Goal: Task Accomplishment & Management: Manage account settings

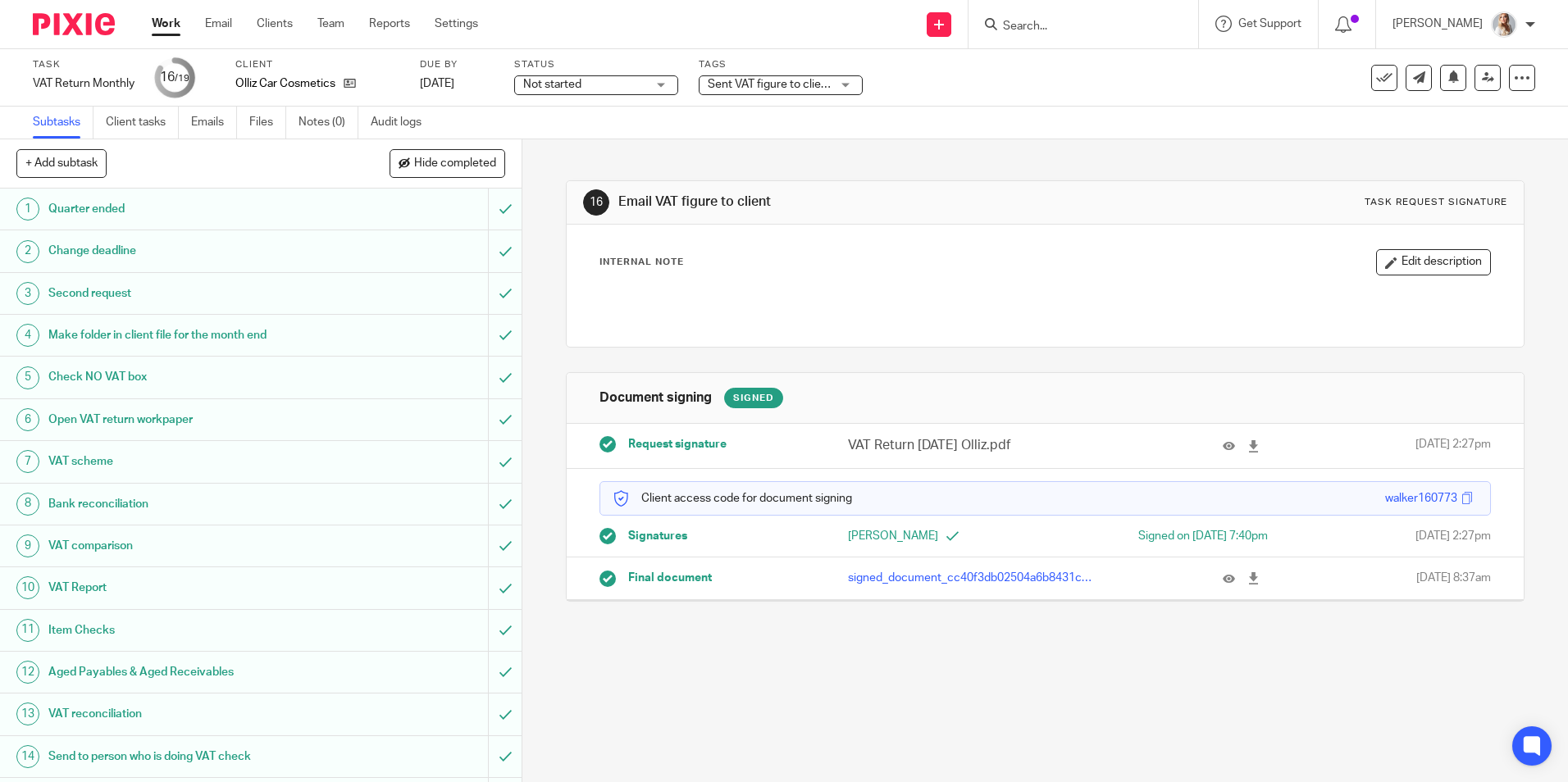
drag, startPoint x: 743, startPoint y: 77, endPoint x: 745, endPoint y: 88, distance: 11.2
click at [743, 77] on span "Sent VAT figure to client" at bounding box center [769, 85] width 123 height 17
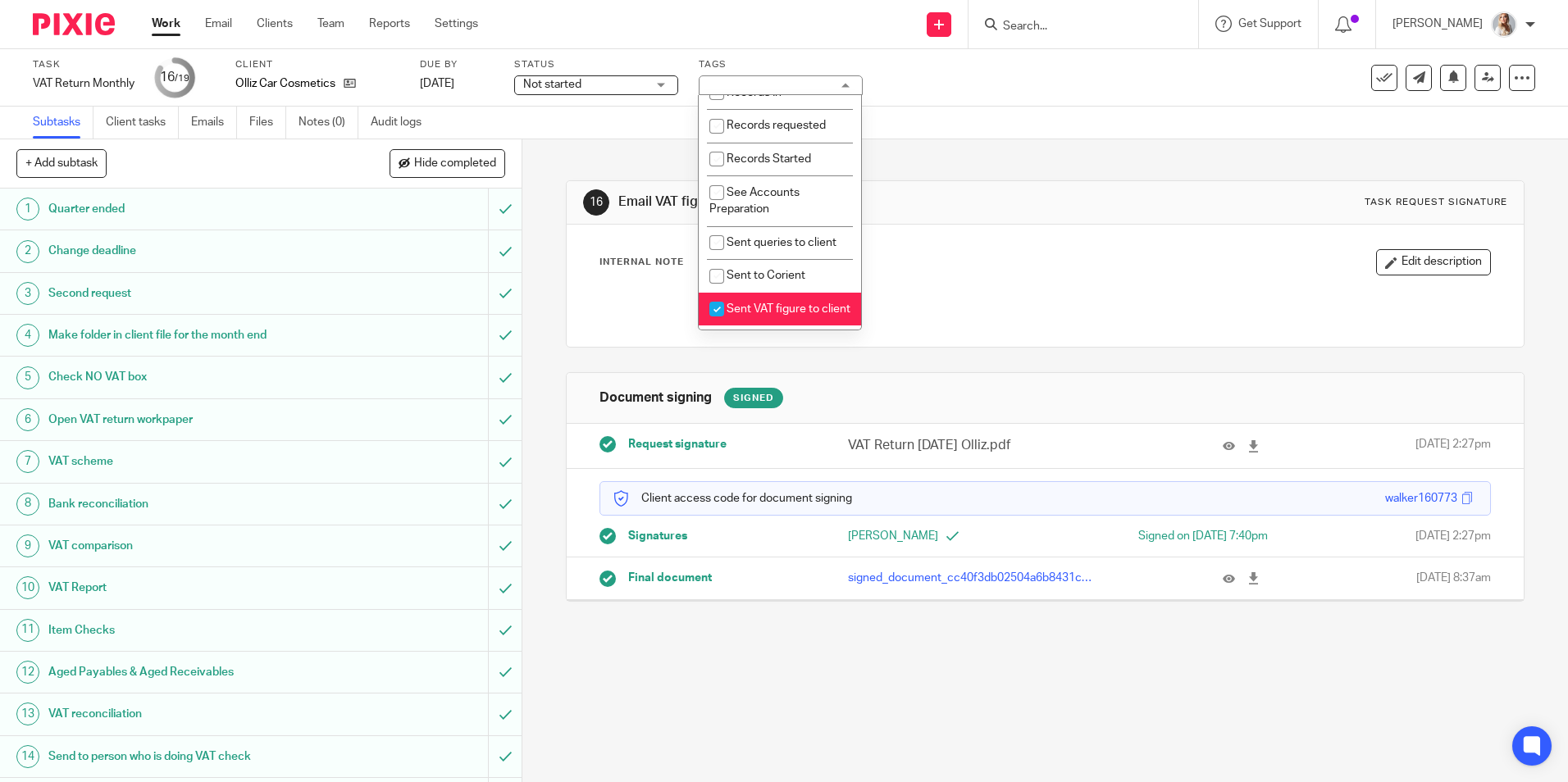
scroll to position [492, 0]
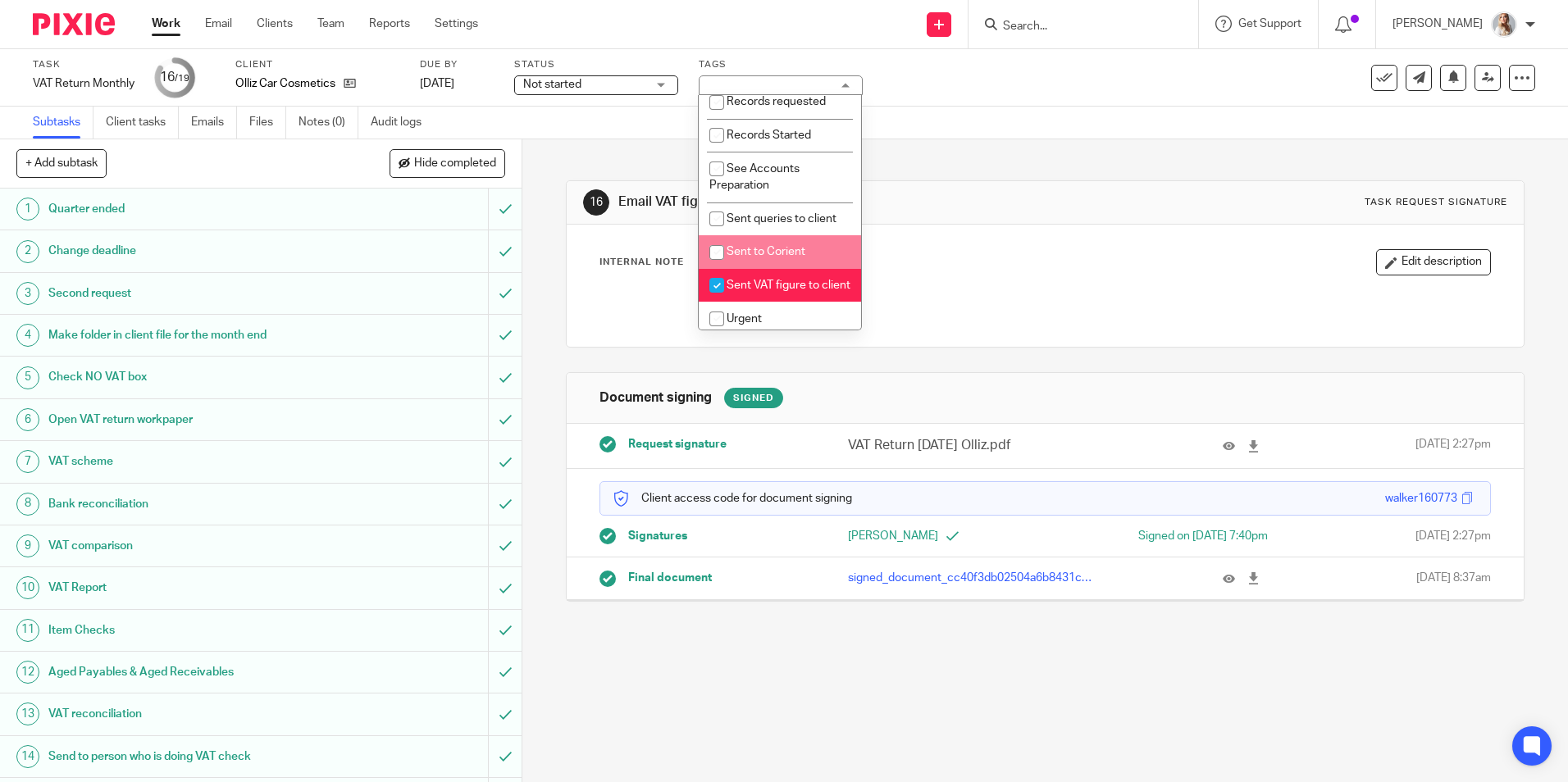
click at [740, 295] on li "Sent VAT figure to client" at bounding box center [779, 286] width 162 height 34
checkbox input "false"
click at [531, 624] on div "16 Email VAT figure to client Task request signature Internal Note Edit descrip…" at bounding box center [1045, 460] width 1046 height 643
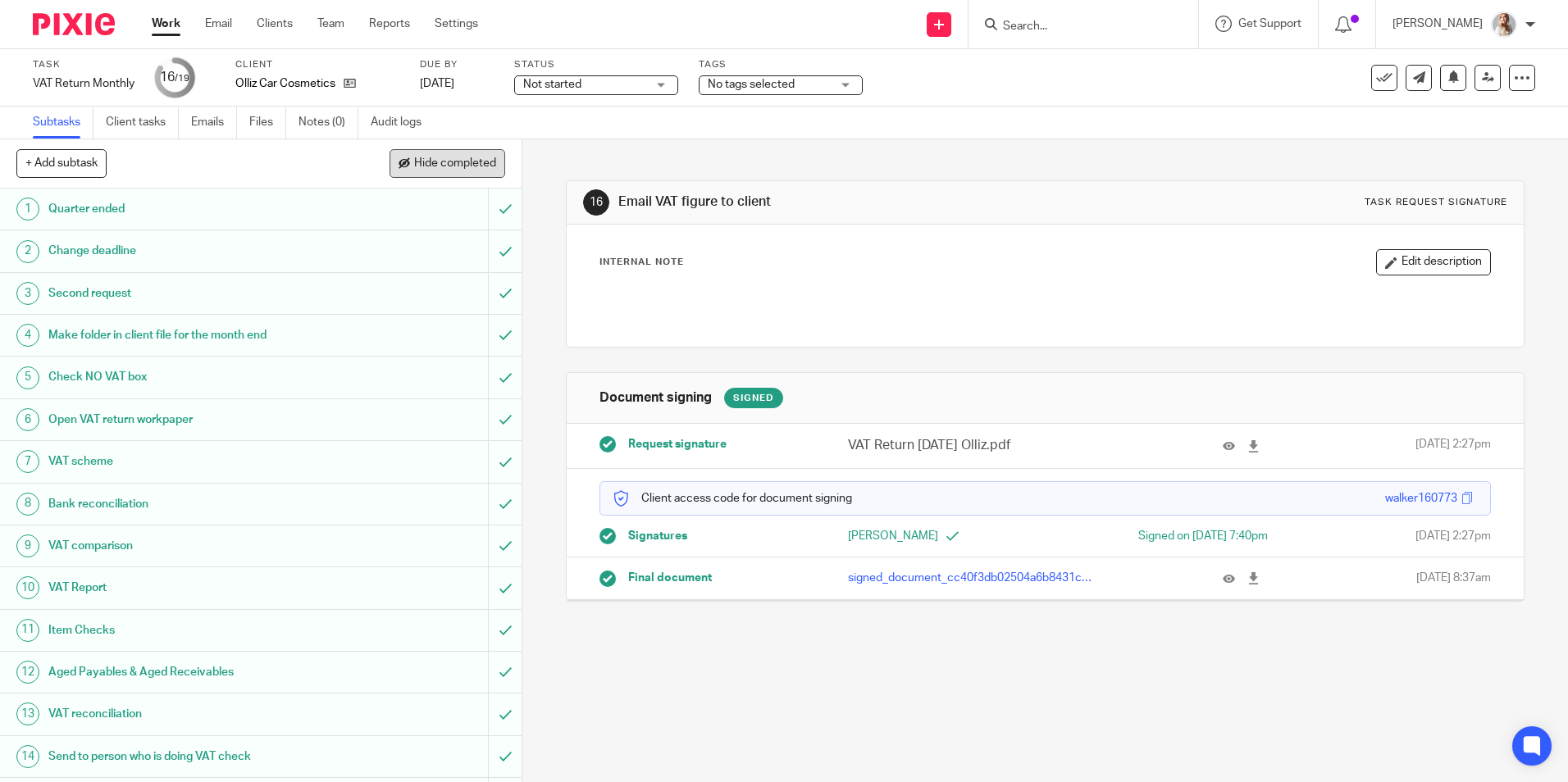
click at [437, 168] on span "Hide completed" at bounding box center [455, 164] width 82 height 13
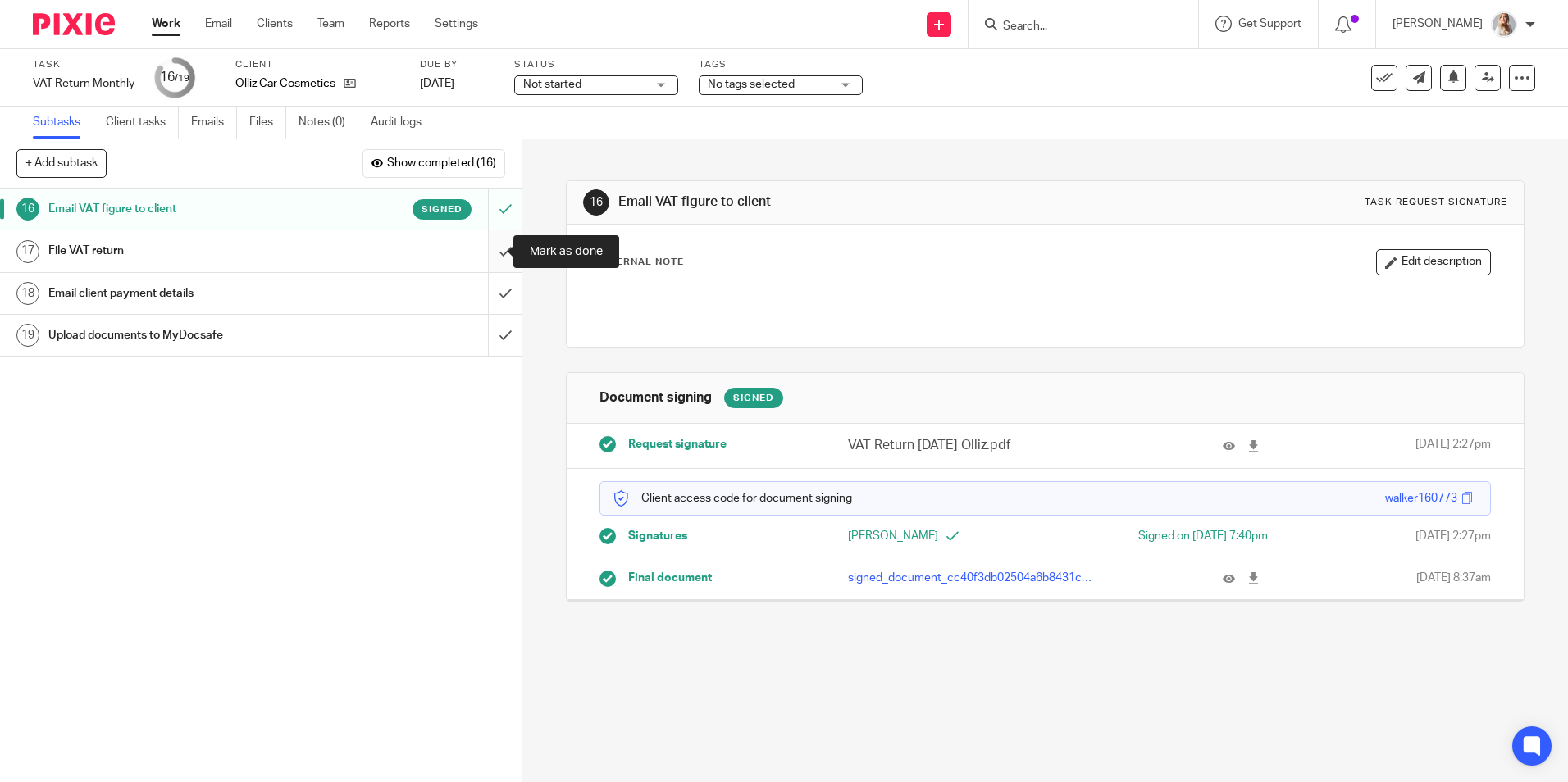
click at [493, 252] on input "submit" at bounding box center [261, 250] width 521 height 41
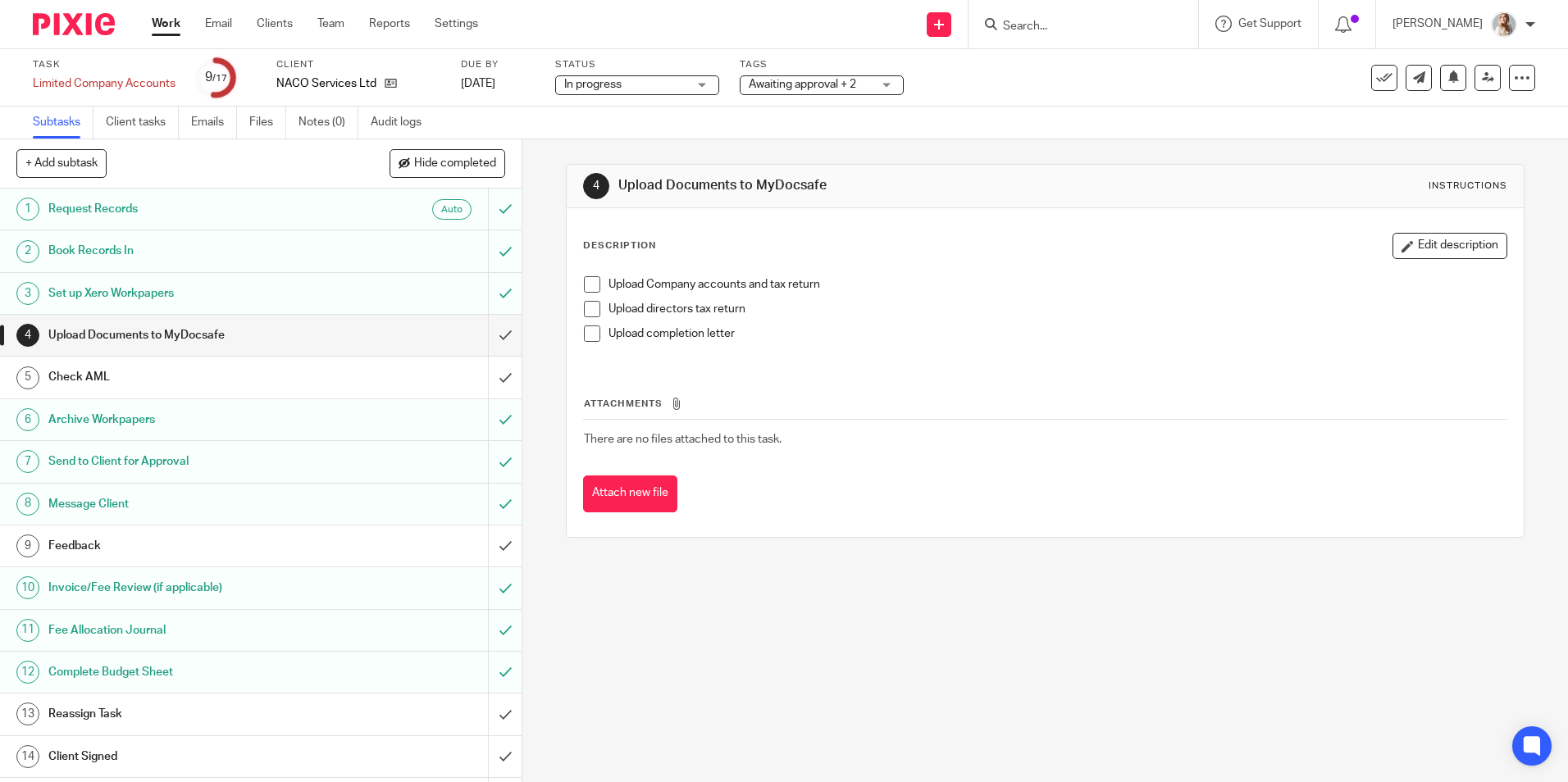
click at [784, 65] on label "Tags" at bounding box center [821, 65] width 164 height 13
click at [780, 86] on span "Awaiting approval + 2" at bounding box center [802, 84] width 107 height 12
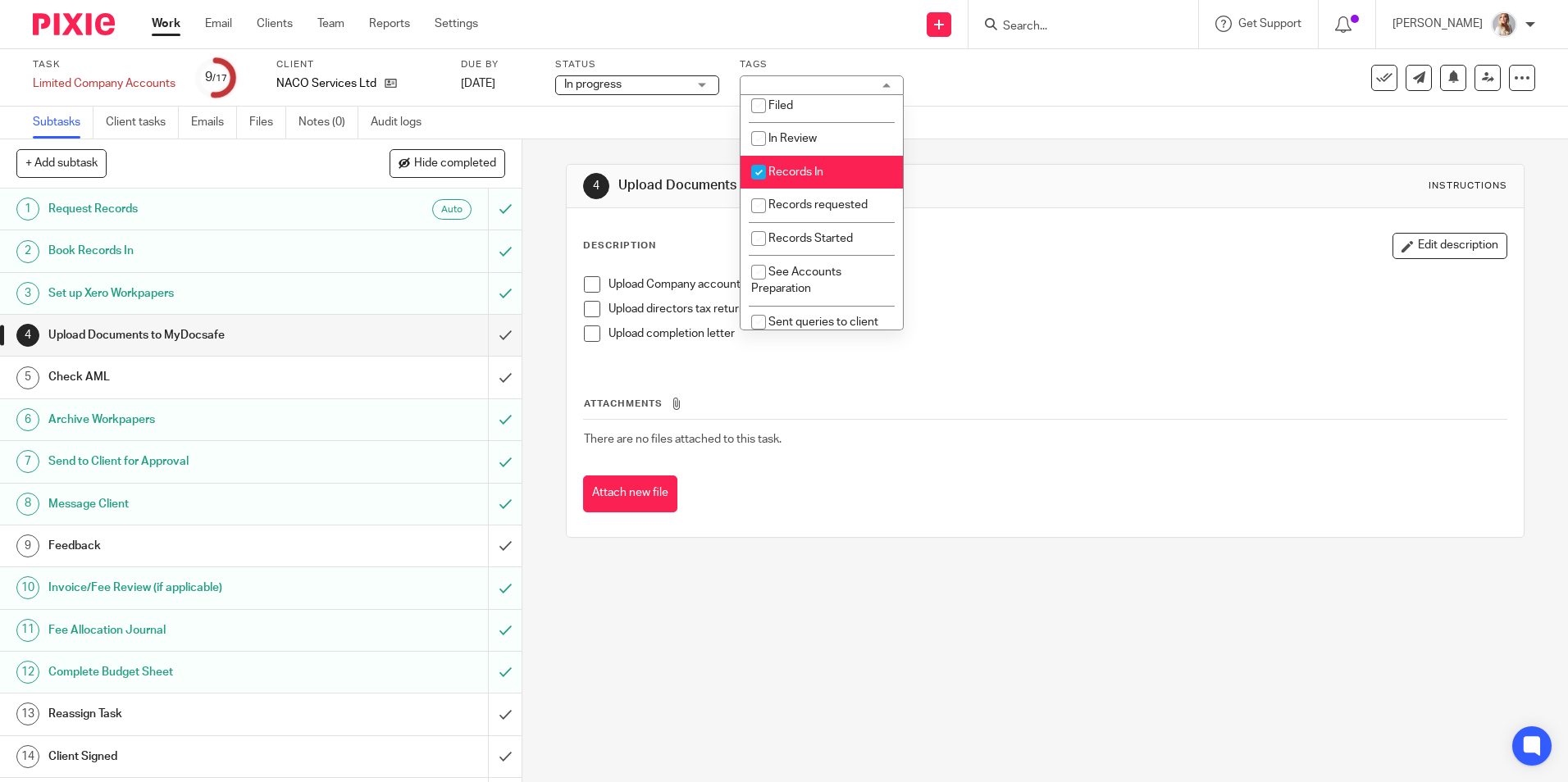
scroll to position [410, 0]
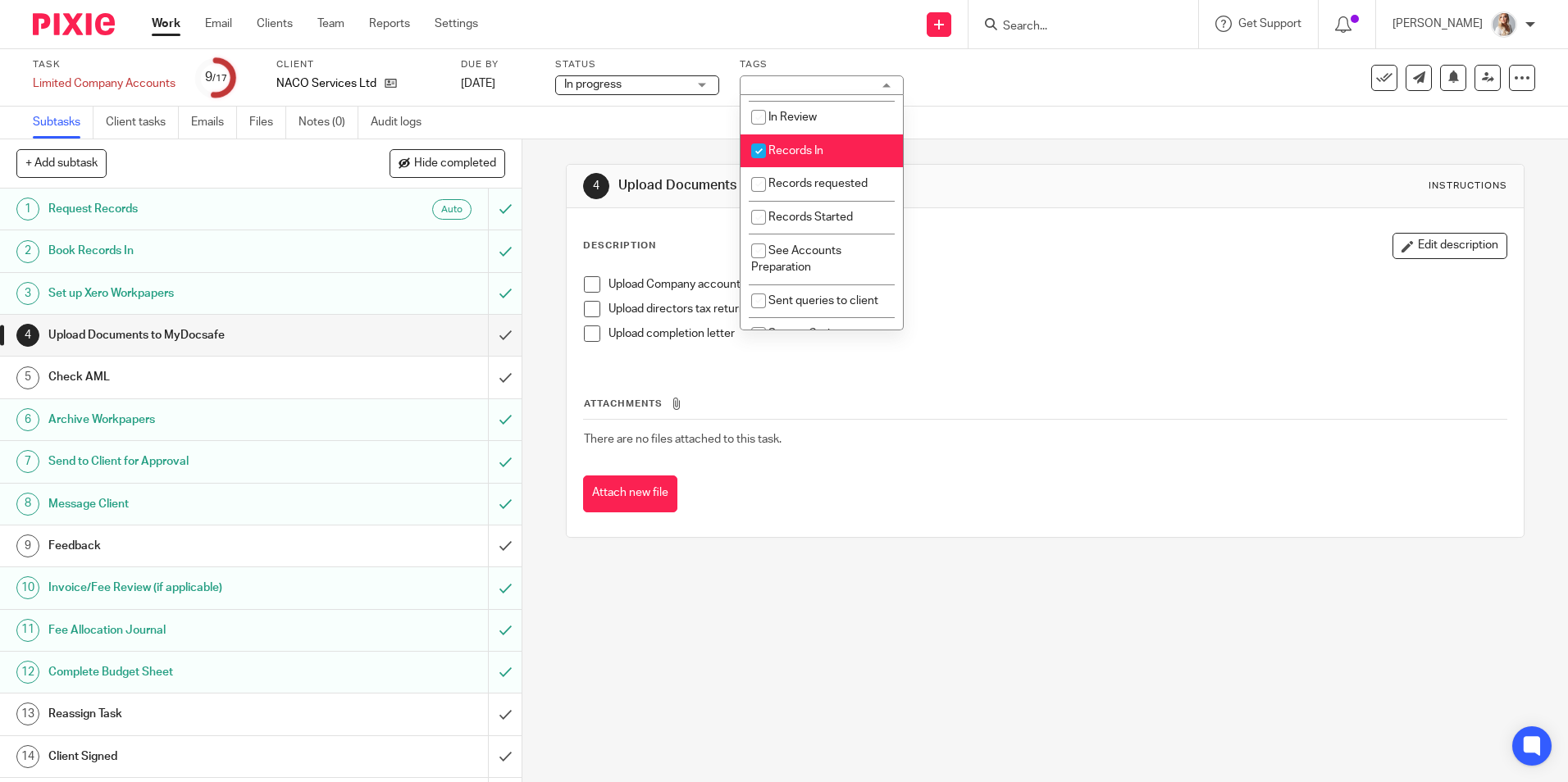
click at [802, 156] on span "Records In" at bounding box center [796, 150] width 55 height 12
checkbox input "false"
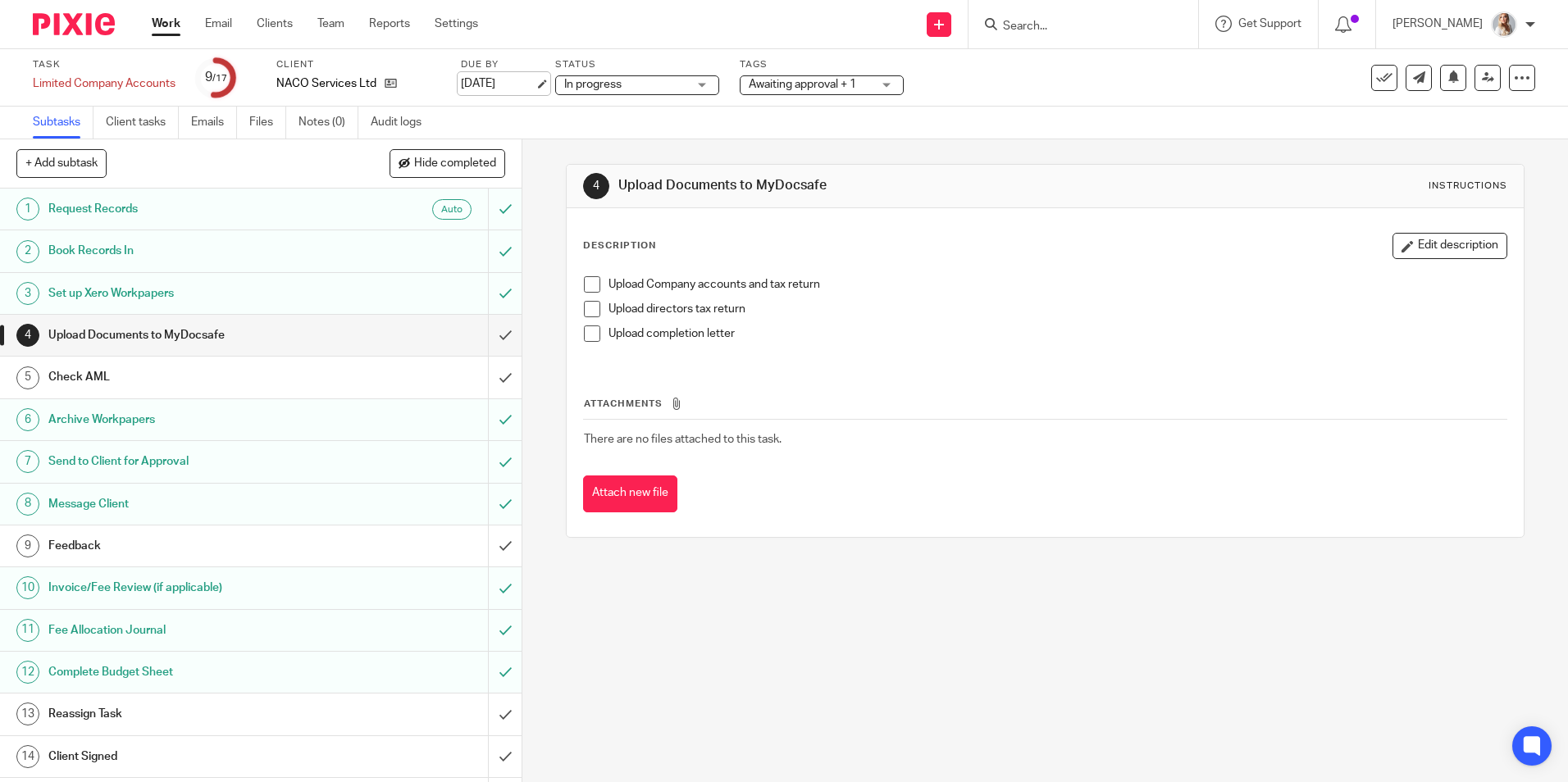
click at [502, 86] on link "5 Aug 2025" at bounding box center [497, 84] width 74 height 17
click at [489, 542] on input "submit" at bounding box center [261, 545] width 521 height 41
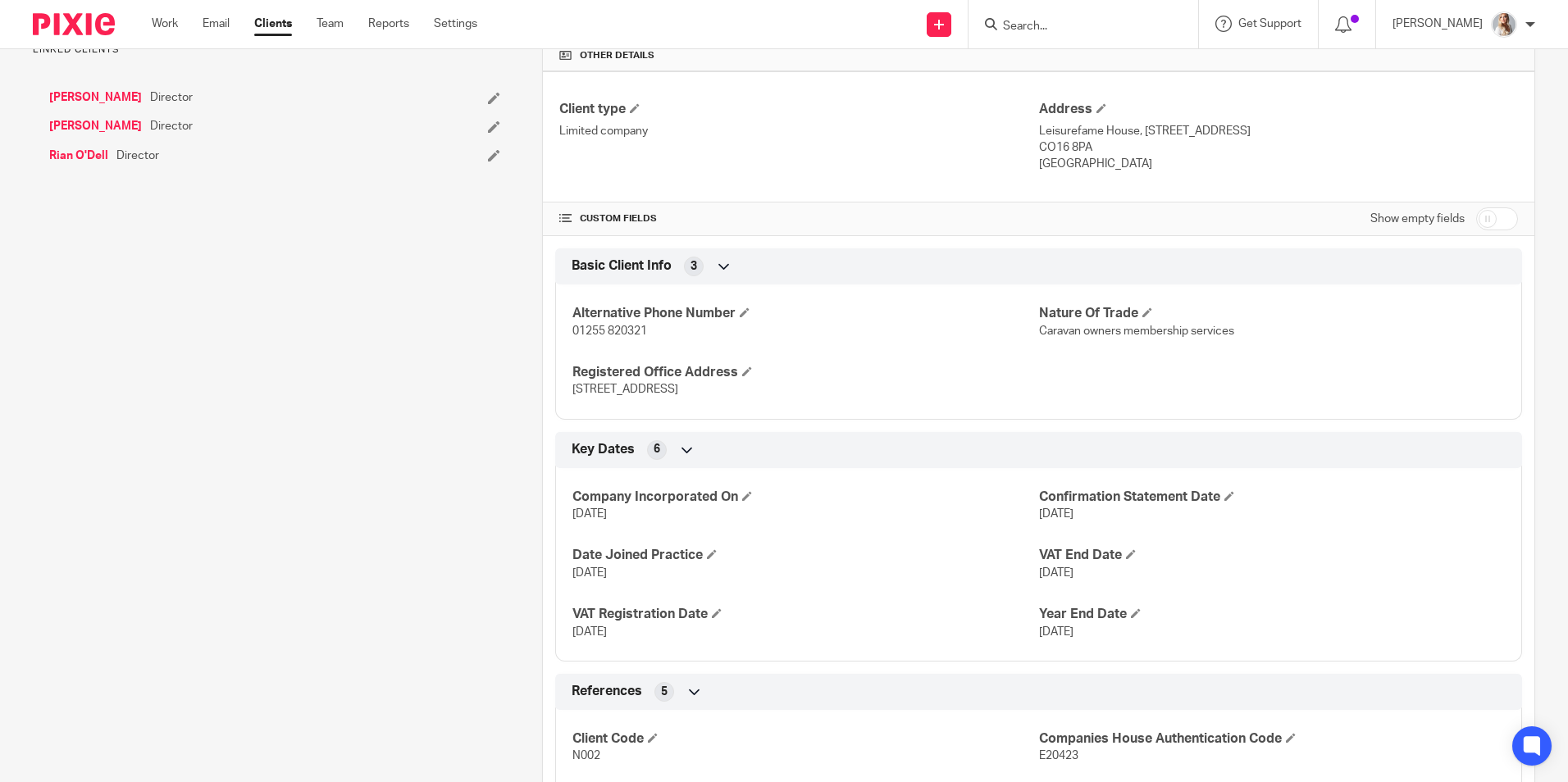
scroll to position [492, 0]
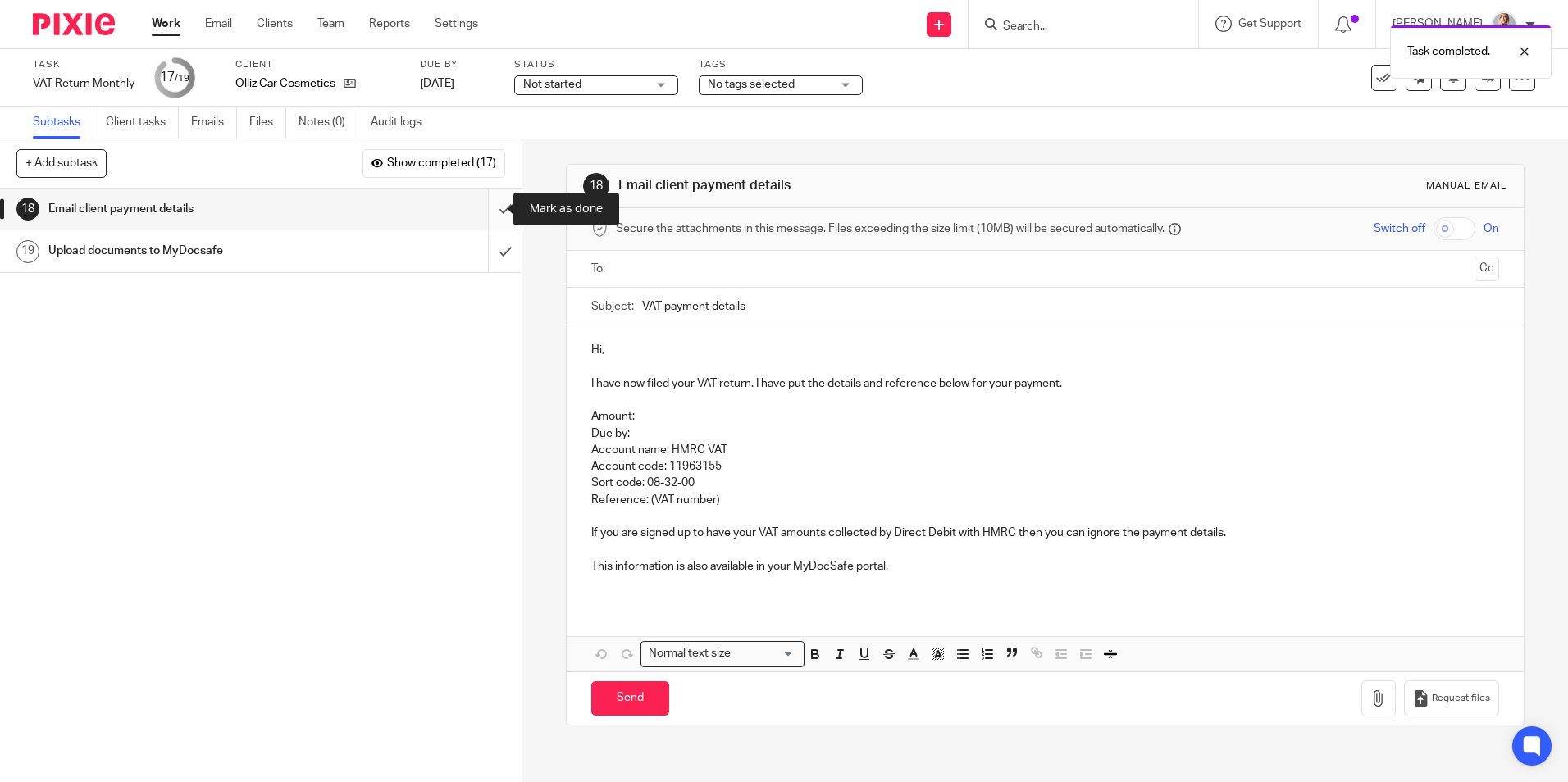
click at [487, 214] on input "submit" at bounding box center [261, 209] width 521 height 41
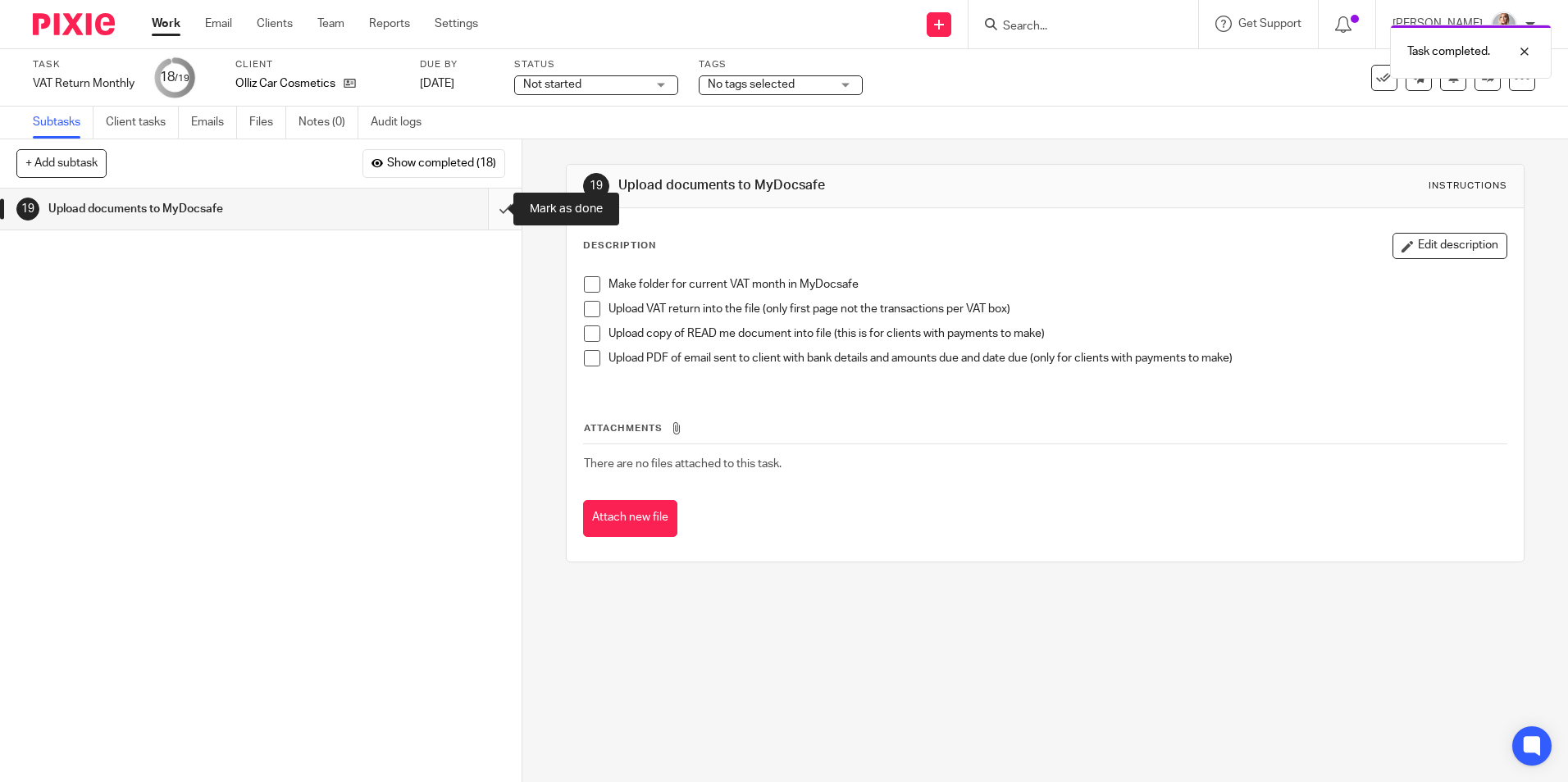
click at [492, 213] on input "submit" at bounding box center [261, 209] width 521 height 41
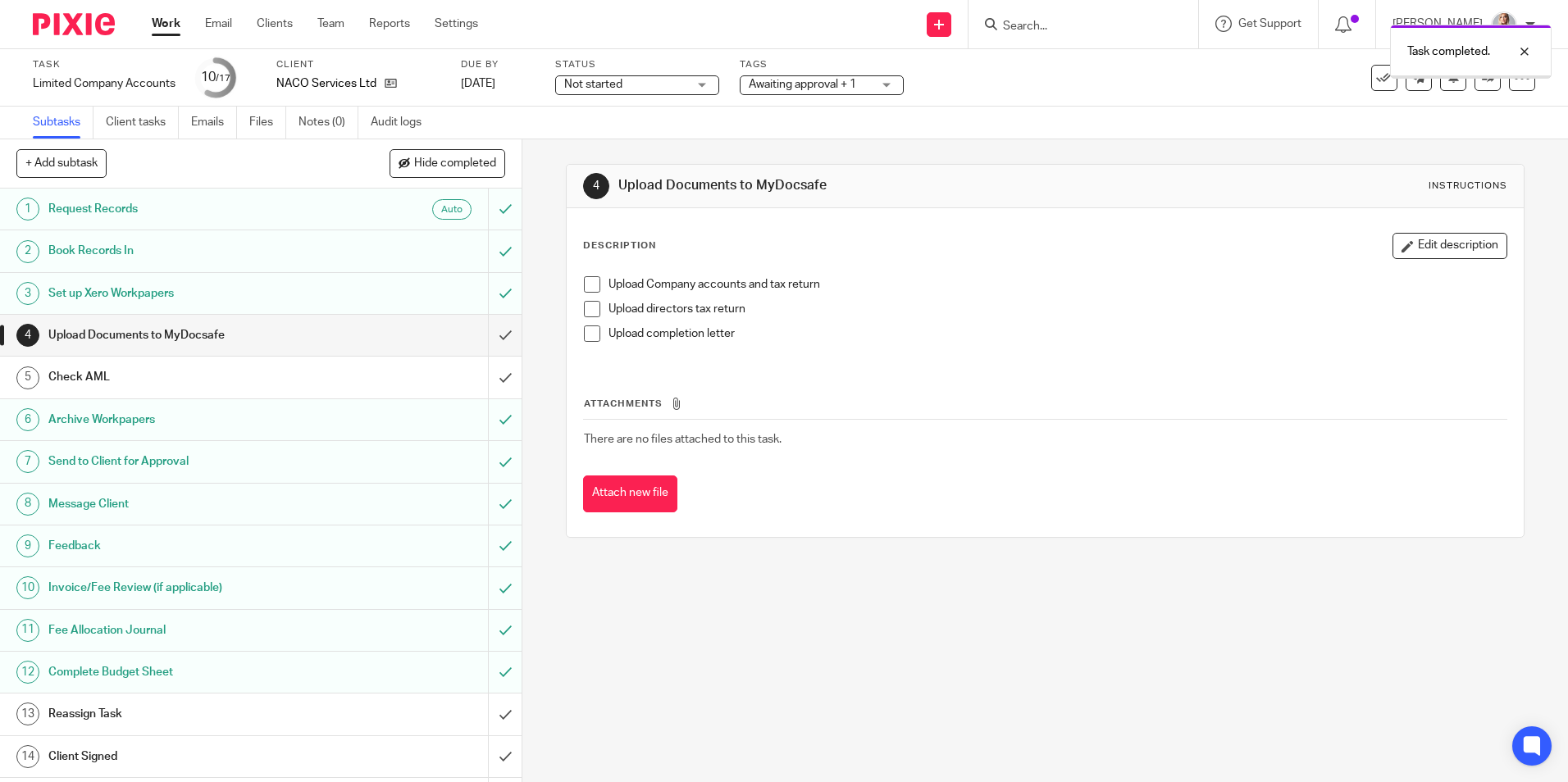
click at [491, 707] on input "submit" at bounding box center [261, 714] width 521 height 41
click at [489, 331] on input "submit" at bounding box center [261, 334] width 521 height 41
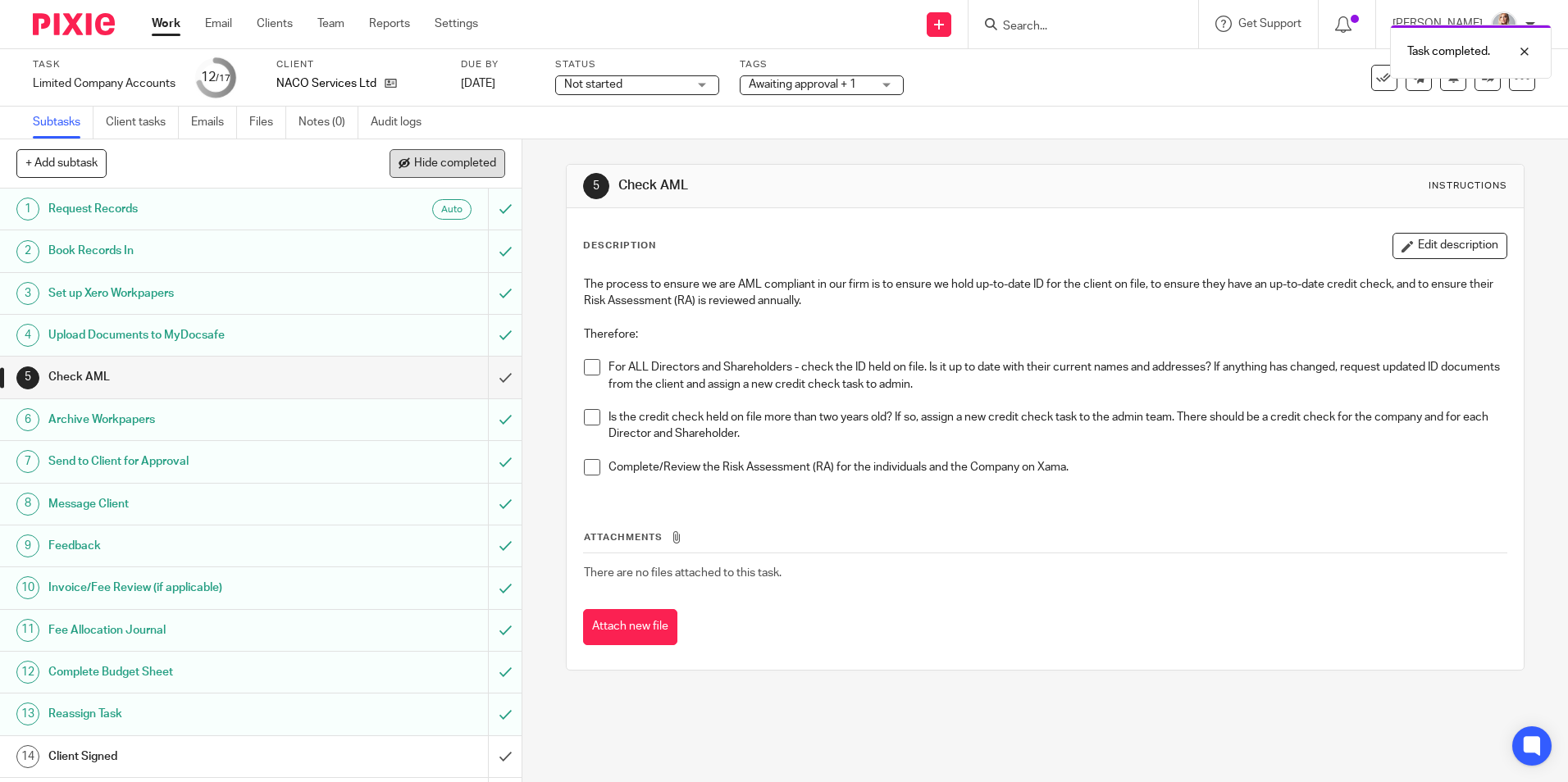
click at [444, 169] on span "Hide completed" at bounding box center [455, 164] width 82 height 13
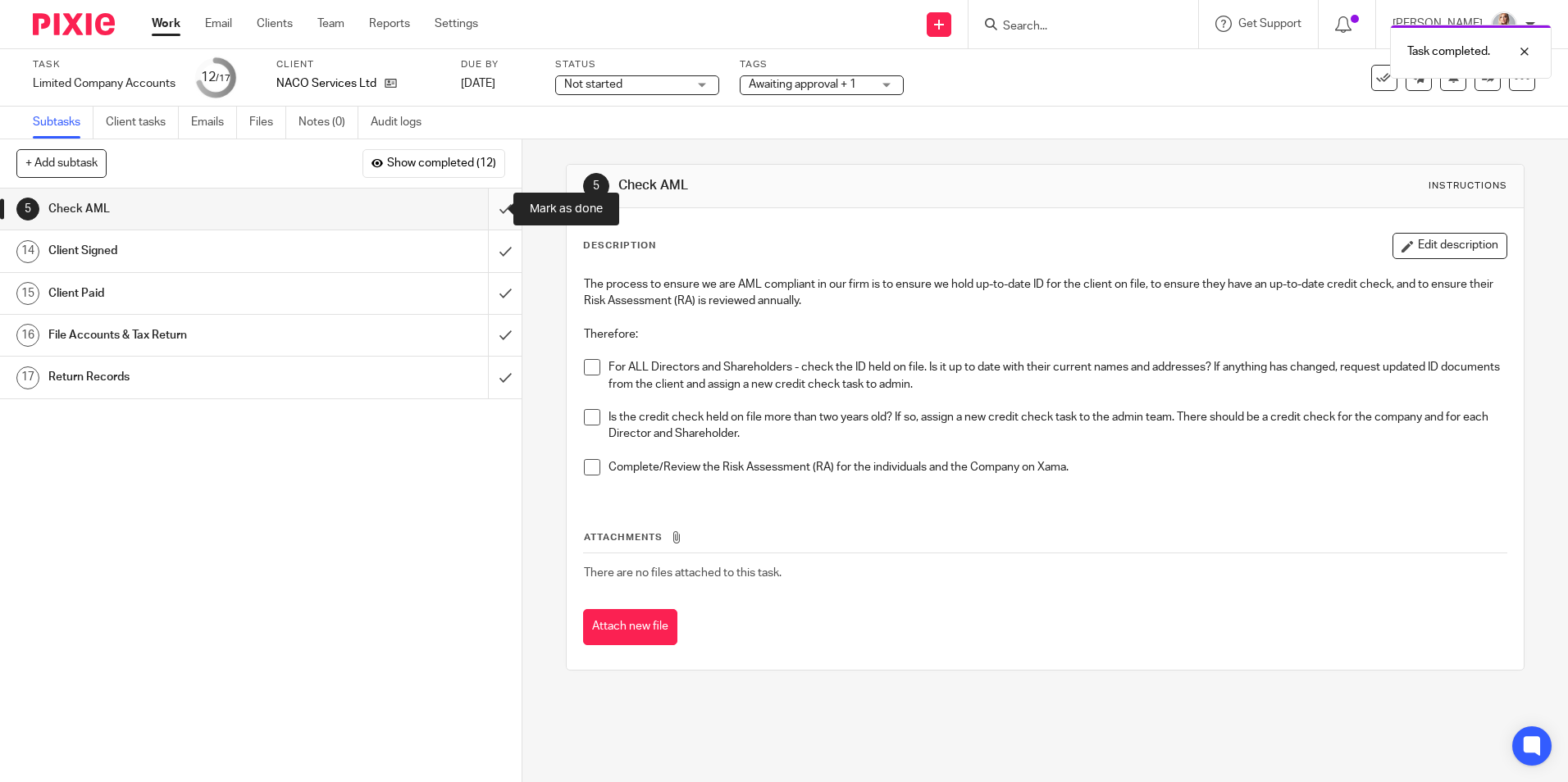
click at [490, 211] on input "submit" at bounding box center [261, 209] width 521 height 41
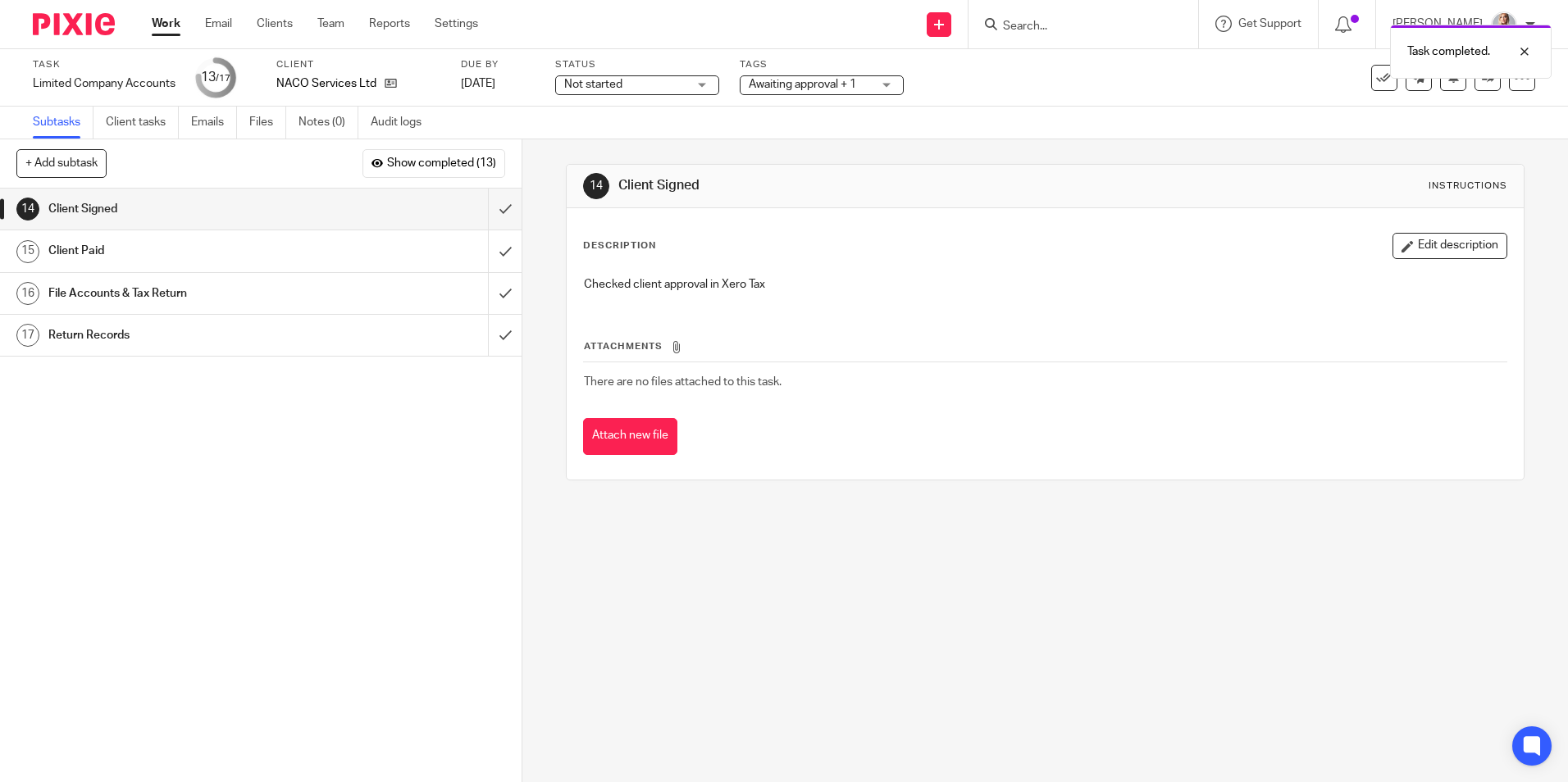
click at [173, 29] on link "Work" at bounding box center [166, 23] width 29 height 16
